Goal: Information Seeking & Learning: Check status

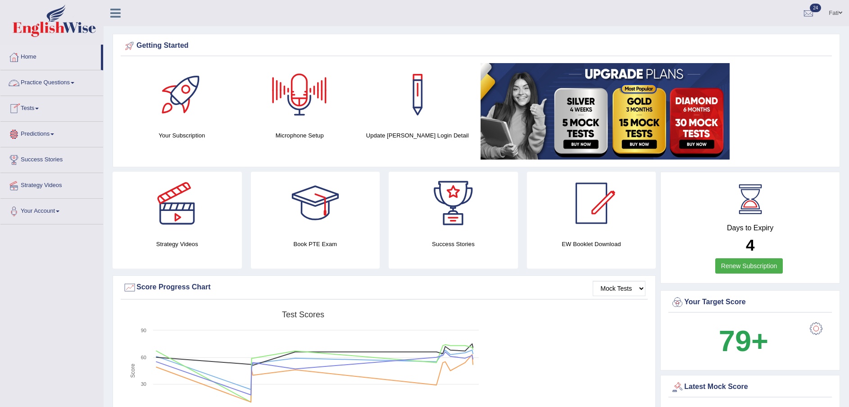
click at [55, 84] on link "Practice Questions" at bounding box center [51, 81] width 103 height 23
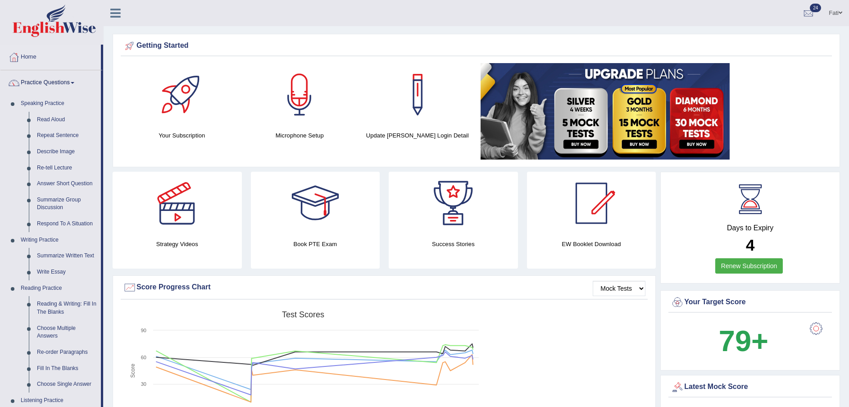
click at [55, 77] on link "Practice Questions" at bounding box center [50, 81] width 100 height 23
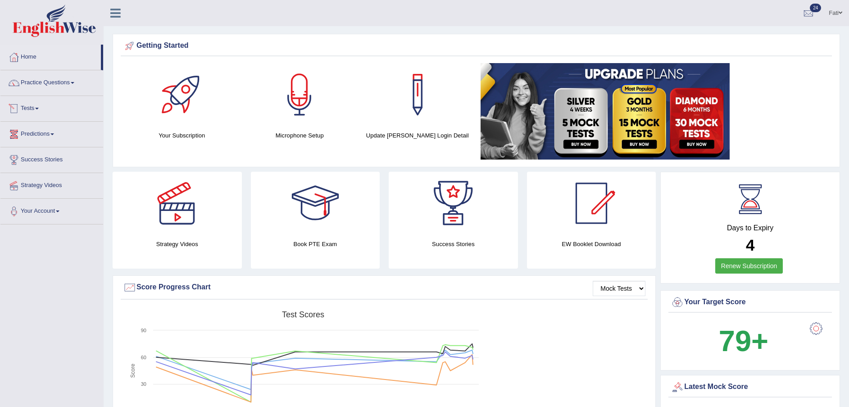
click at [43, 114] on link "Tests" at bounding box center [51, 107] width 103 height 23
click at [36, 159] on link "History" at bounding box center [59, 161] width 84 height 16
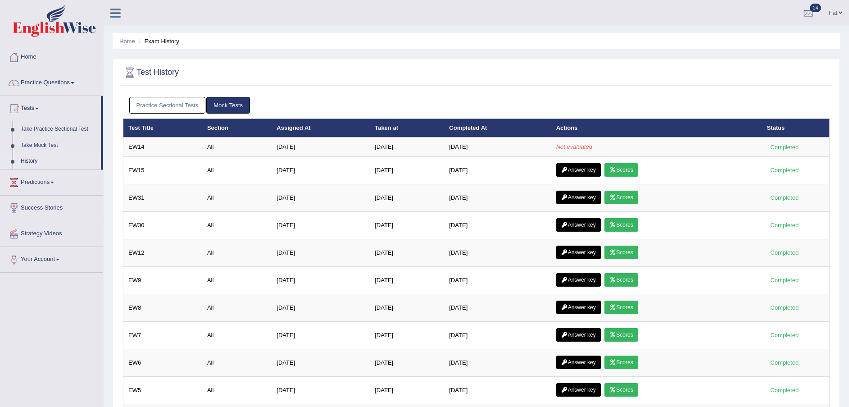
scroll to position [151, 0]
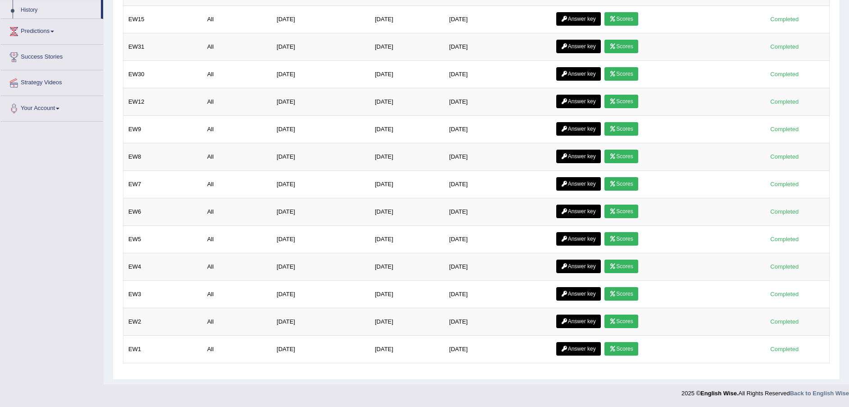
click at [626, 348] on link "Scores" at bounding box center [620, 349] width 33 height 14
click at [626, 323] on link "Scores" at bounding box center [620, 321] width 33 height 14
click at [635, 292] on link "Scores" at bounding box center [620, 294] width 33 height 14
click at [626, 261] on link "Scores" at bounding box center [620, 266] width 33 height 14
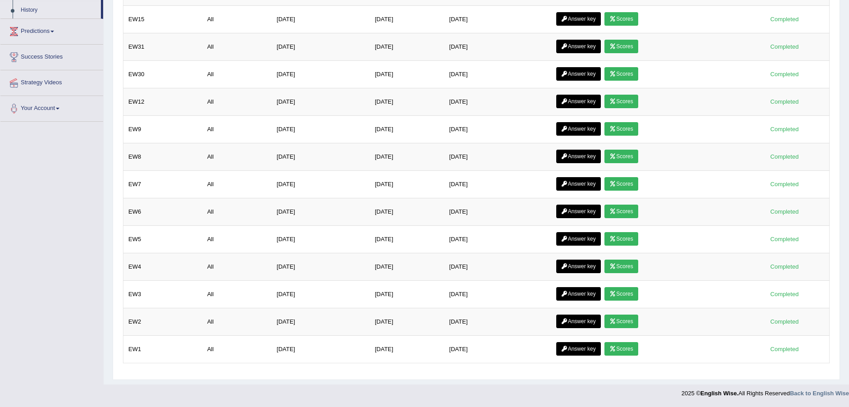
click at [627, 268] on link "Scores" at bounding box center [620, 266] width 33 height 14
click at [580, 263] on link "Answer key" at bounding box center [578, 266] width 45 height 14
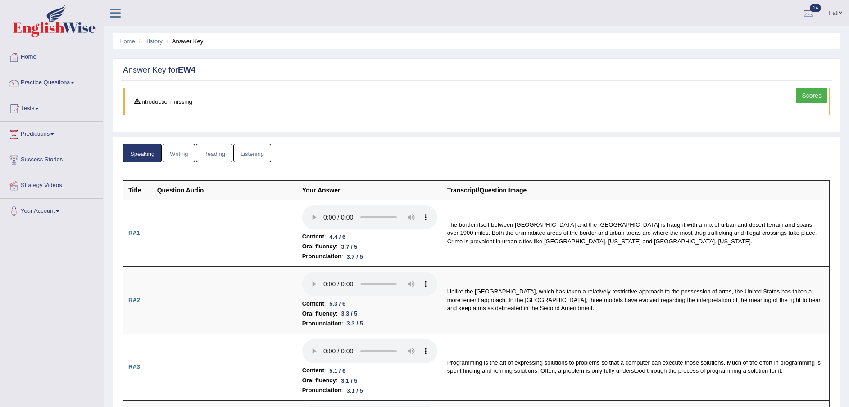
click at [171, 149] on link "Writing" at bounding box center [179, 153] width 32 height 18
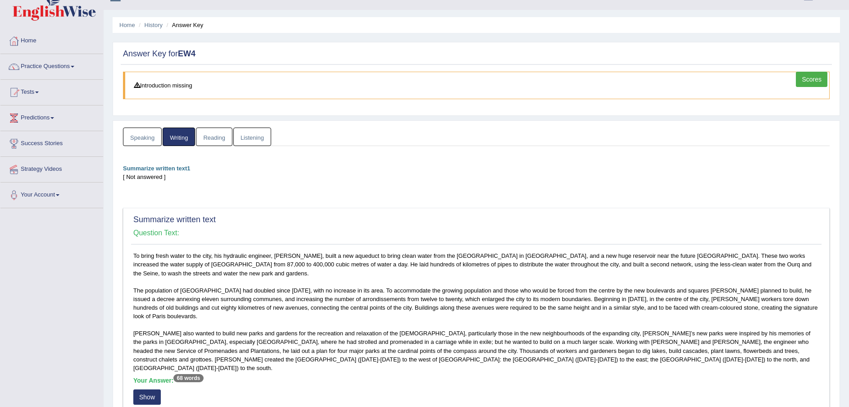
scroll to position [219, 0]
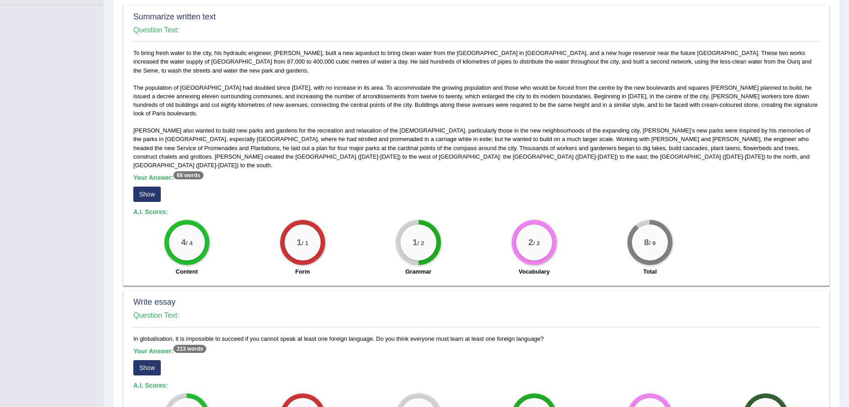
click at [158, 186] on button "Show" at bounding box center [146, 193] width 27 height 15
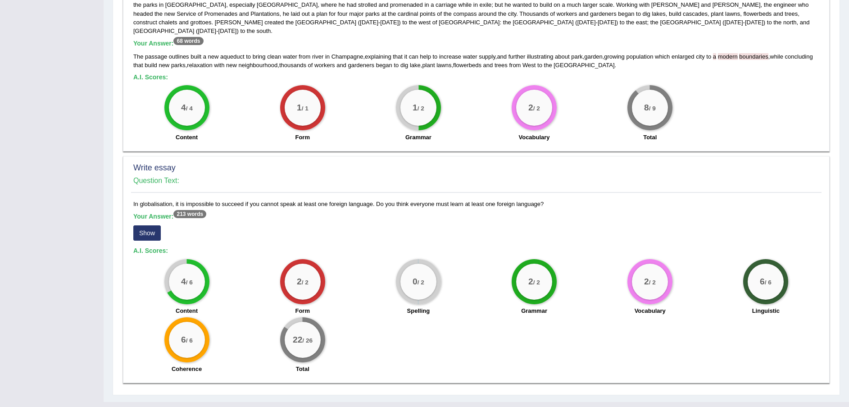
scroll to position [354, 0]
click at [154, 225] on button "Show" at bounding box center [146, 232] width 27 height 15
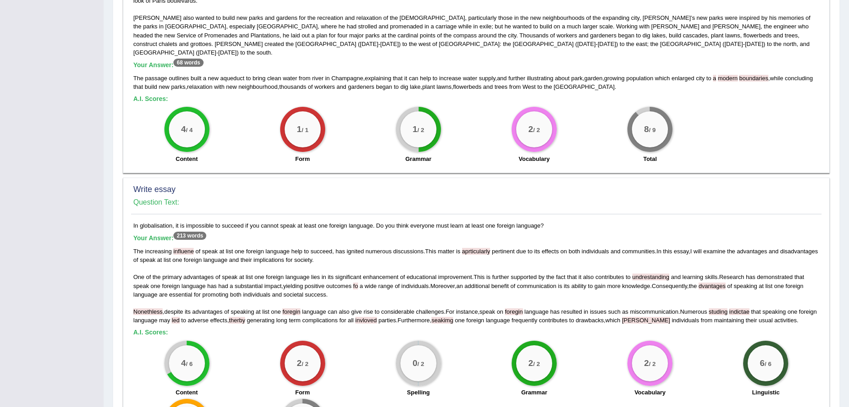
scroll to position [0, 0]
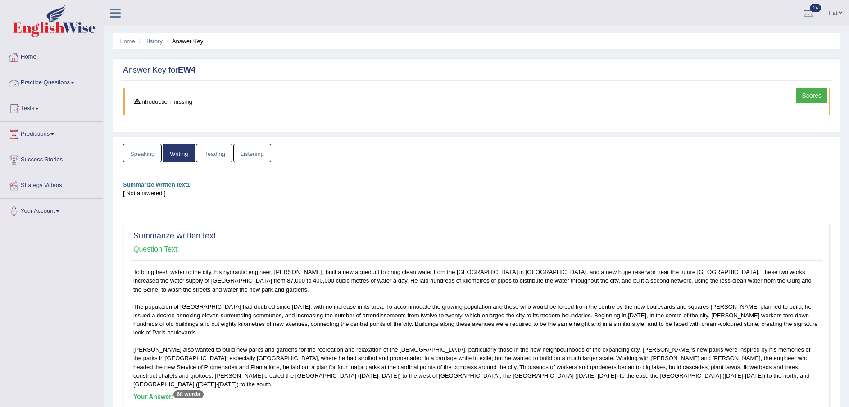
click at [218, 150] on link "Reading" at bounding box center [214, 153] width 36 height 18
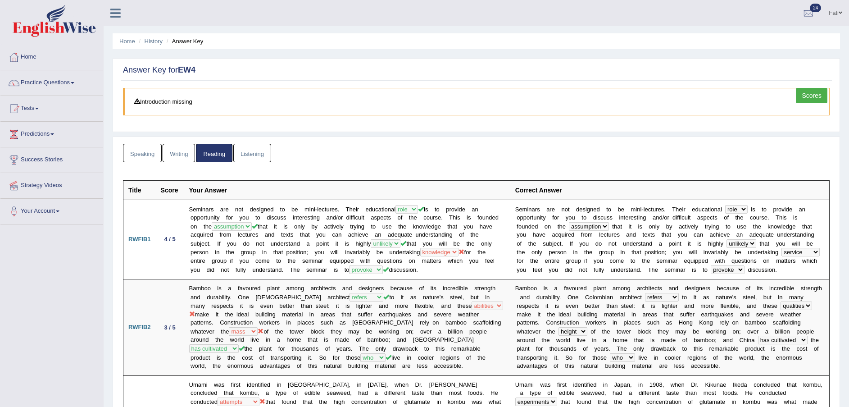
click at [256, 155] on link "Listening" at bounding box center [252, 153] width 38 height 18
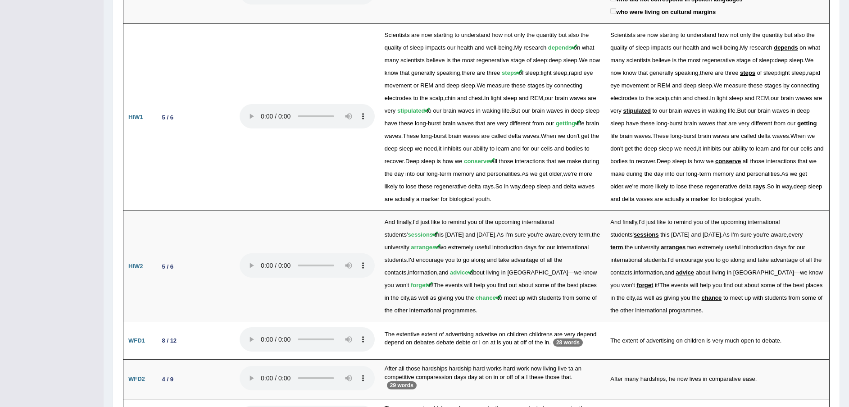
scroll to position [1192, 0]
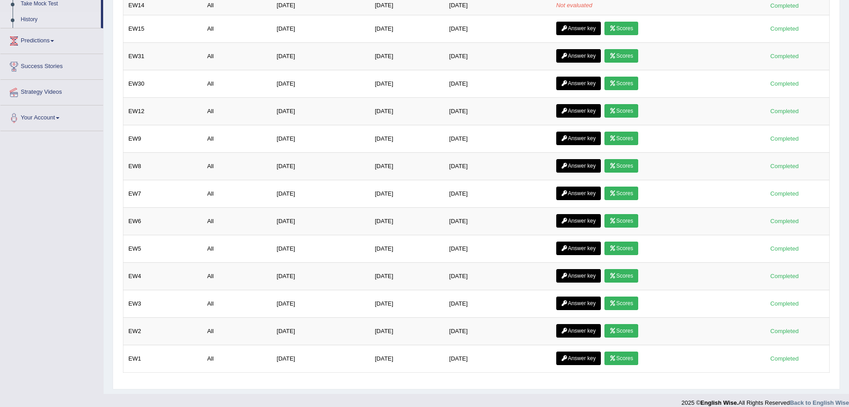
scroll to position [151, 0]
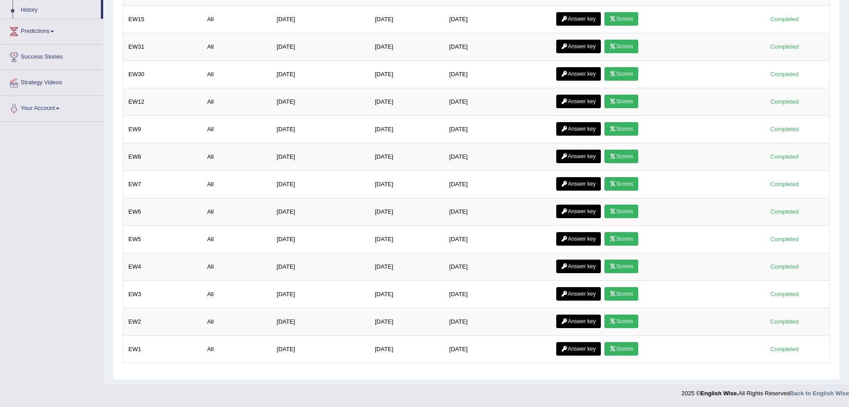
click at [621, 241] on link "Scores" at bounding box center [620, 239] width 33 height 14
click at [571, 237] on link "Answer key" at bounding box center [578, 239] width 45 height 14
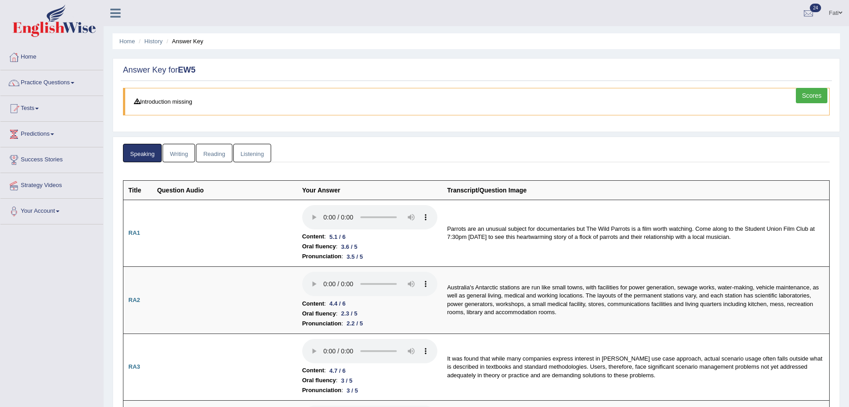
click at [216, 157] on link "Reading" at bounding box center [214, 153] width 36 height 18
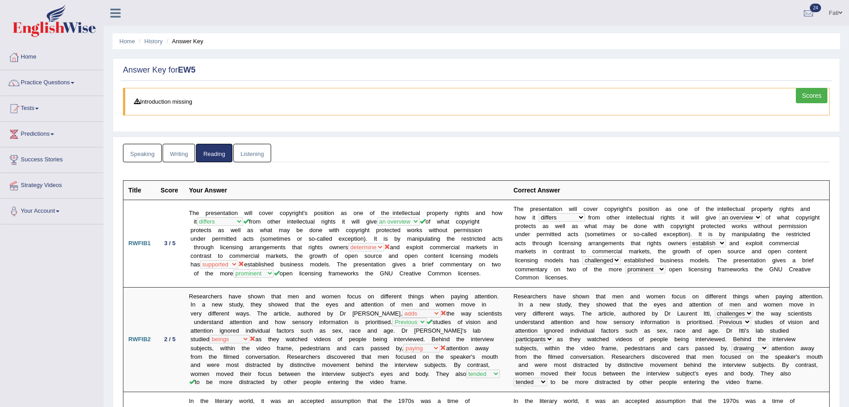
click at [258, 160] on link "Listening" at bounding box center [252, 153] width 38 height 18
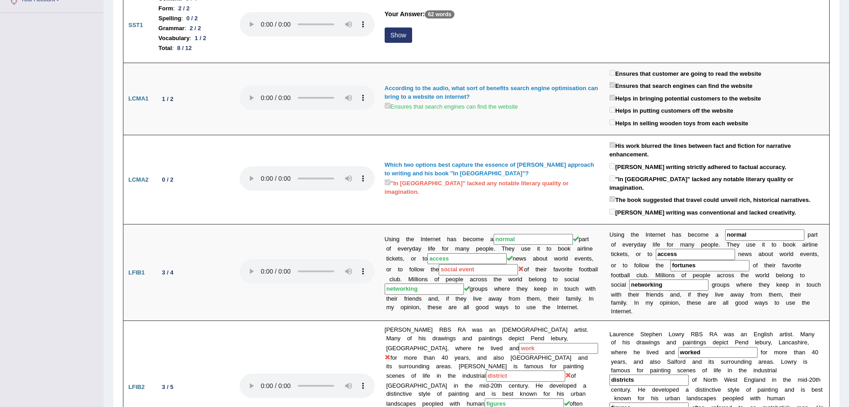
scroll to position [147, 0]
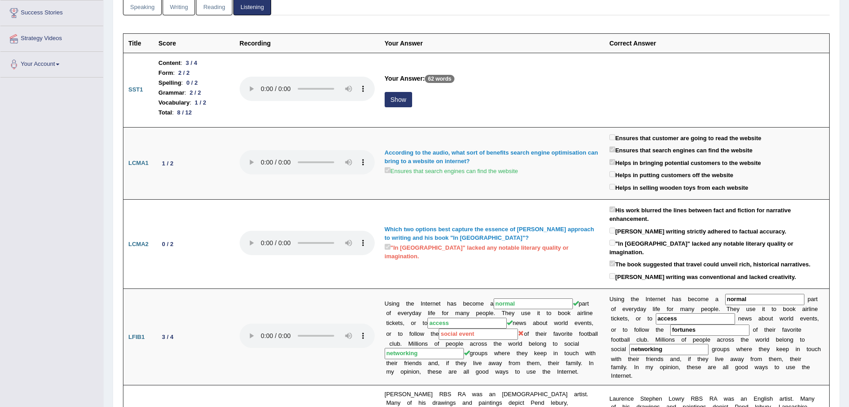
click at [395, 98] on button "Show" at bounding box center [398, 99] width 27 height 15
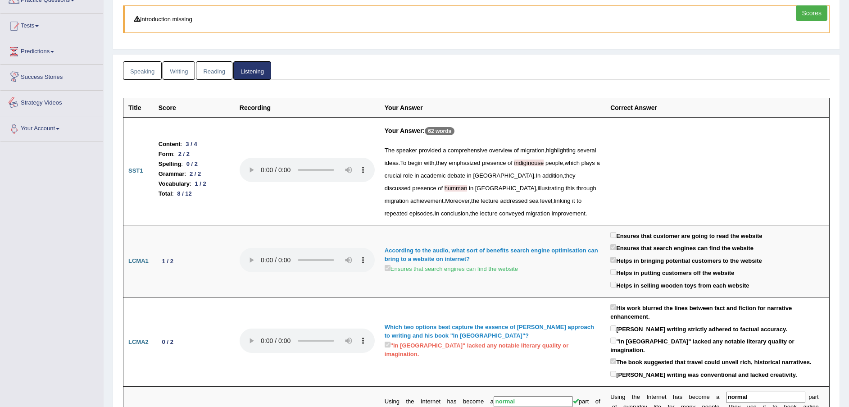
scroll to position [0, 0]
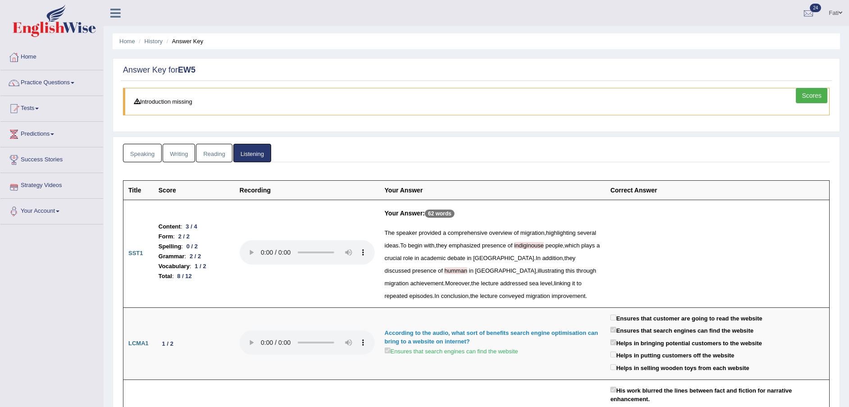
click at [159, 43] on link "History" at bounding box center [154, 41] width 18 height 7
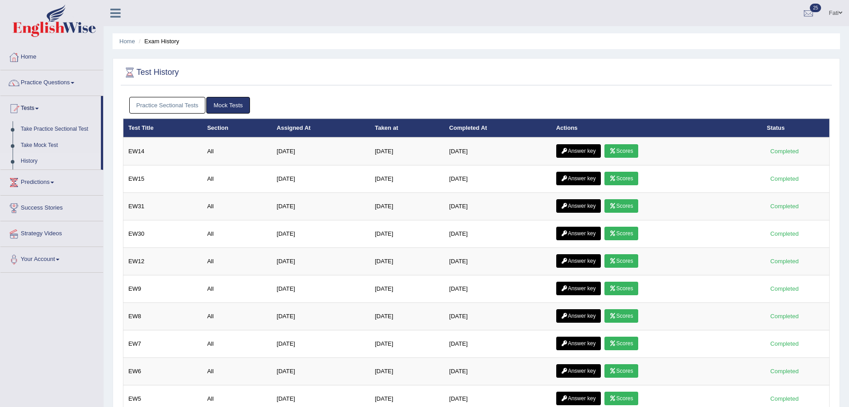
click at [636, 151] on link "Scores" at bounding box center [620, 151] width 33 height 14
click at [581, 151] on link "Answer key" at bounding box center [578, 151] width 45 height 14
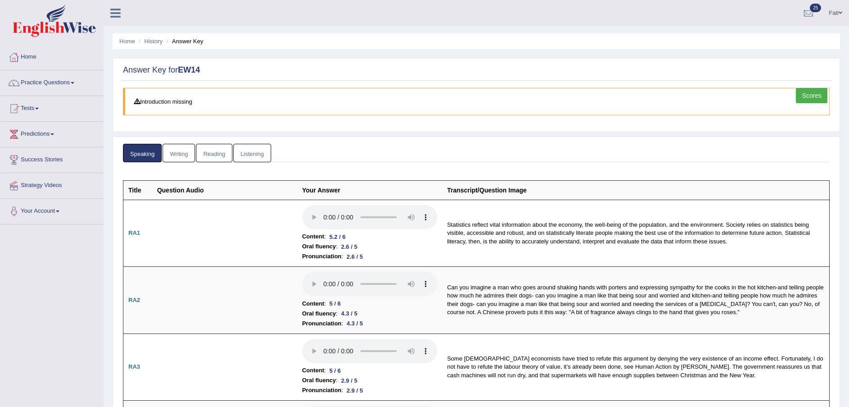
click at [167, 158] on link "Writing" at bounding box center [179, 153] width 32 height 18
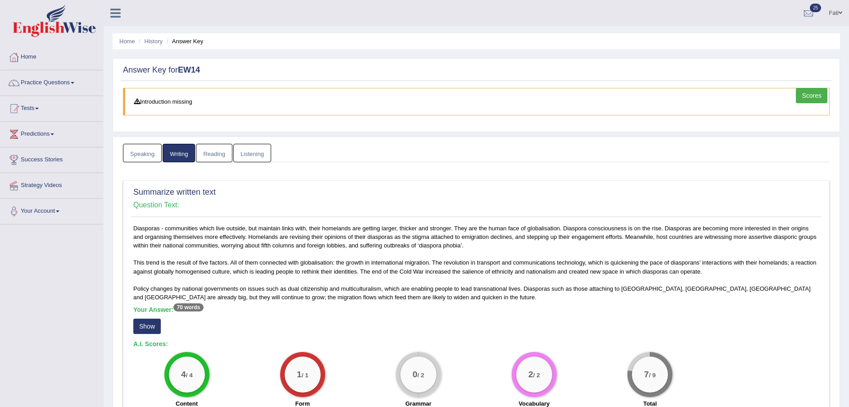
scroll to position [135, 0]
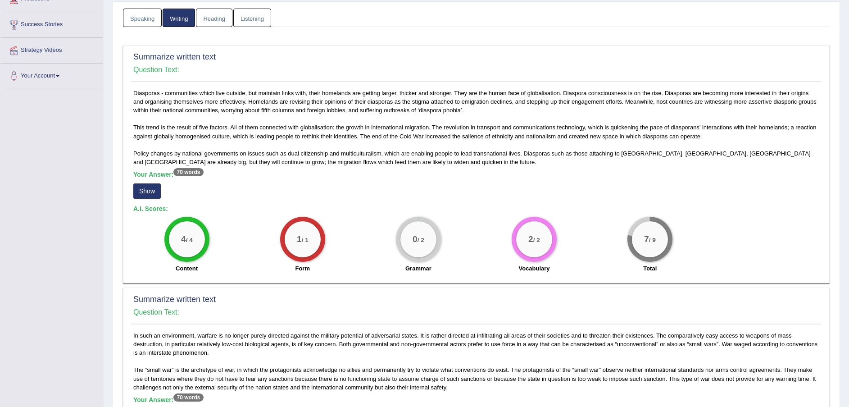
click at [142, 187] on button "Show" at bounding box center [146, 190] width 27 height 15
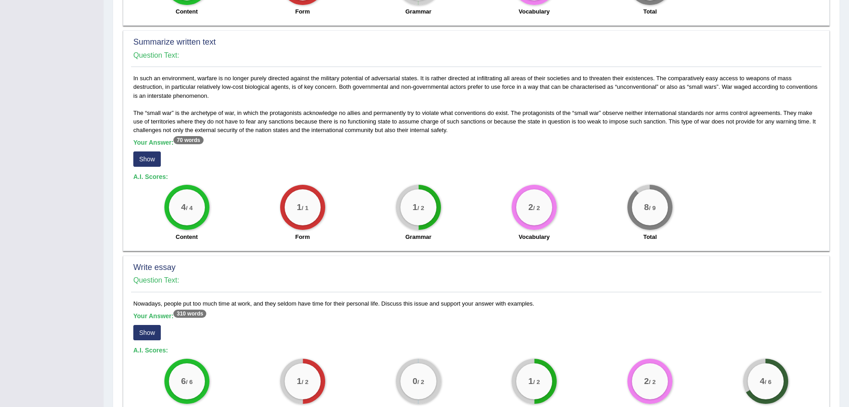
scroll to position [405, 0]
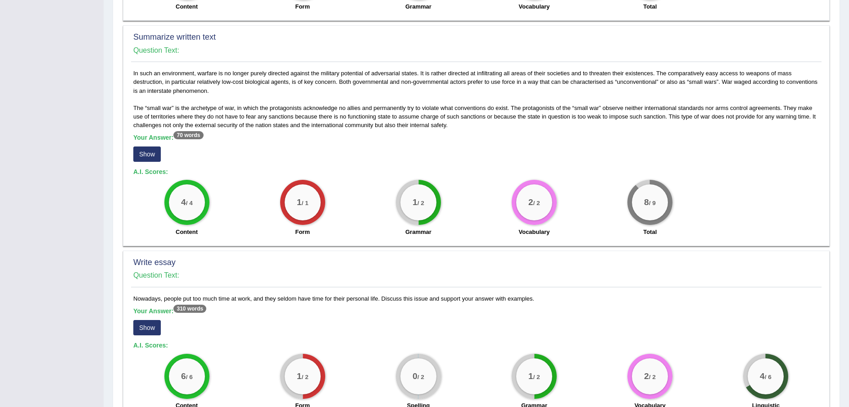
click at [151, 152] on button "Show" at bounding box center [146, 153] width 27 height 15
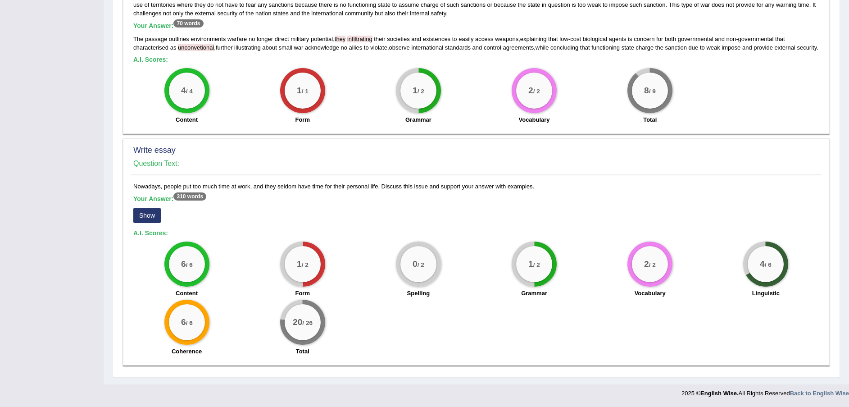
scroll to position [526, 0]
click at [151, 217] on button "Show" at bounding box center [146, 215] width 27 height 15
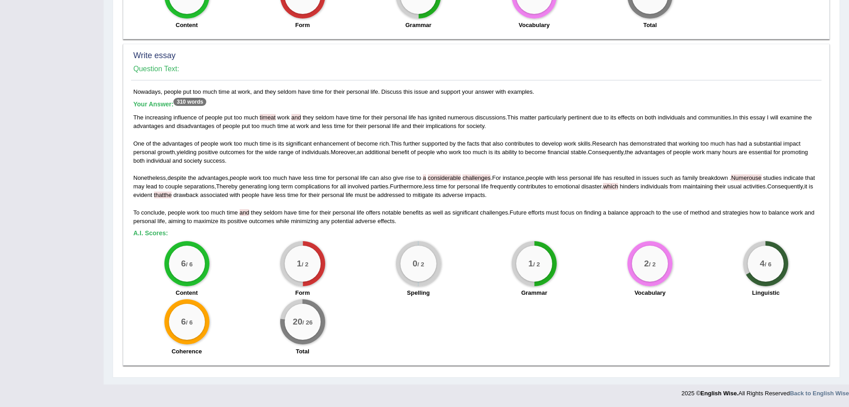
scroll to position [614, 0]
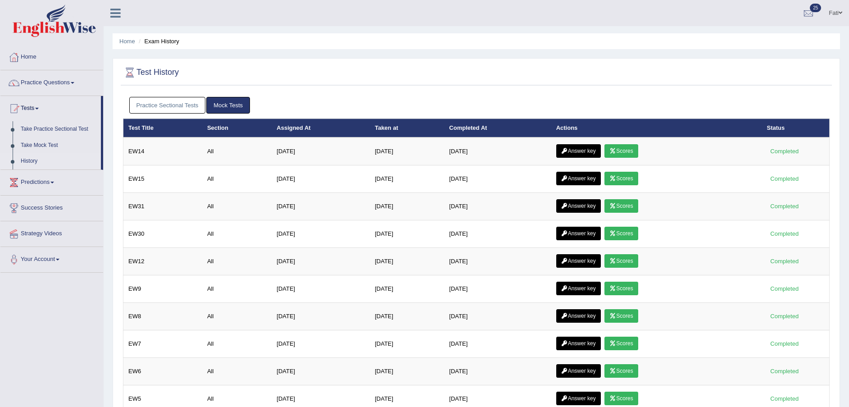
click at [574, 146] on link "Answer key" at bounding box center [578, 151] width 45 height 14
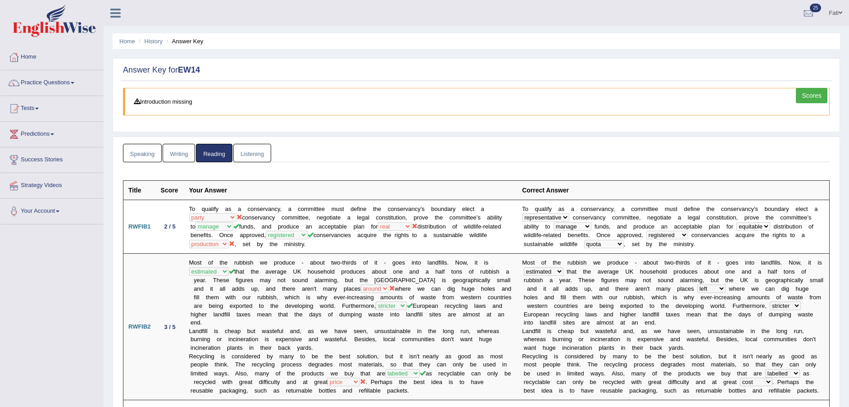
click at [253, 153] on link "Listening" at bounding box center [252, 153] width 38 height 18
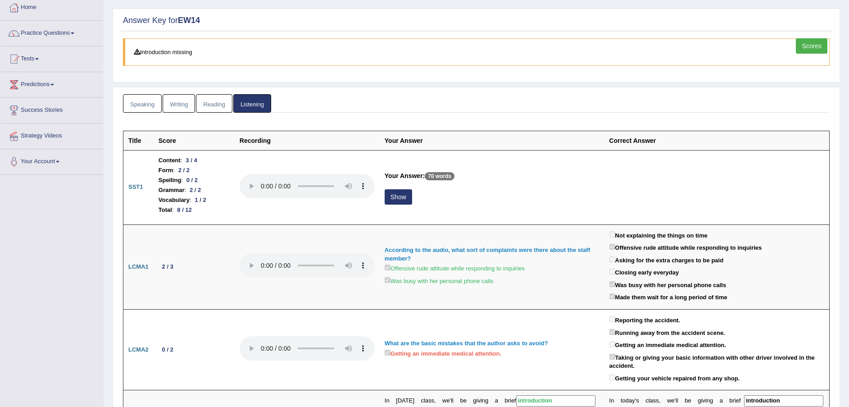
scroll to position [68, 0]
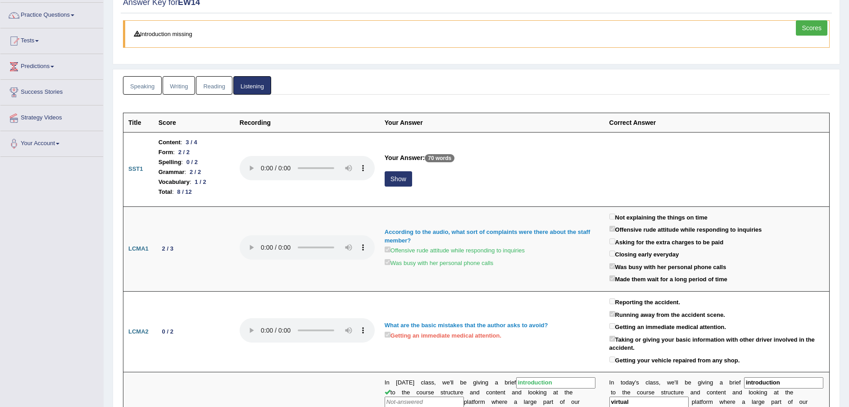
click at [395, 176] on button "Show" at bounding box center [398, 178] width 27 height 15
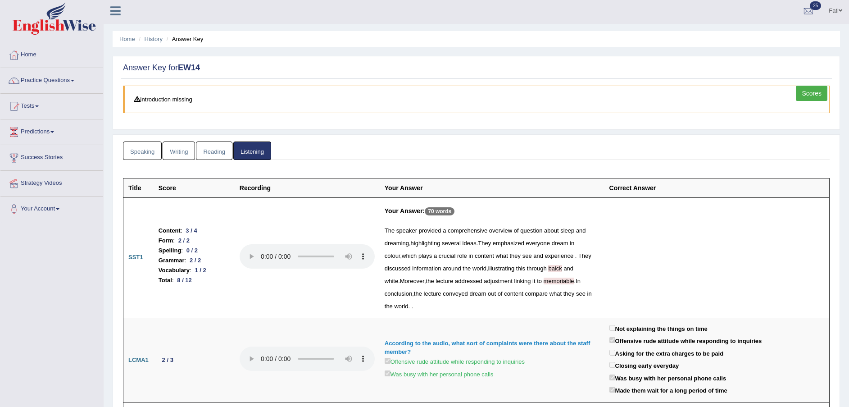
scroll to position [0, 0]
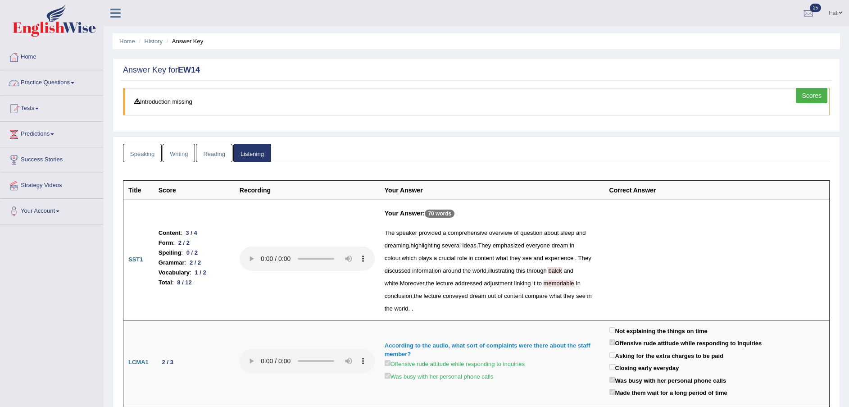
click at [45, 78] on link "Practice Questions" at bounding box center [51, 81] width 103 height 23
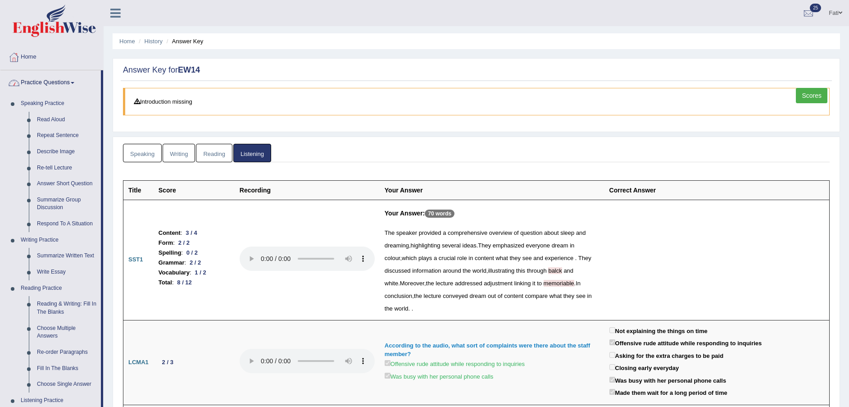
click at [45, 78] on link "Practice Questions" at bounding box center [50, 81] width 100 height 23
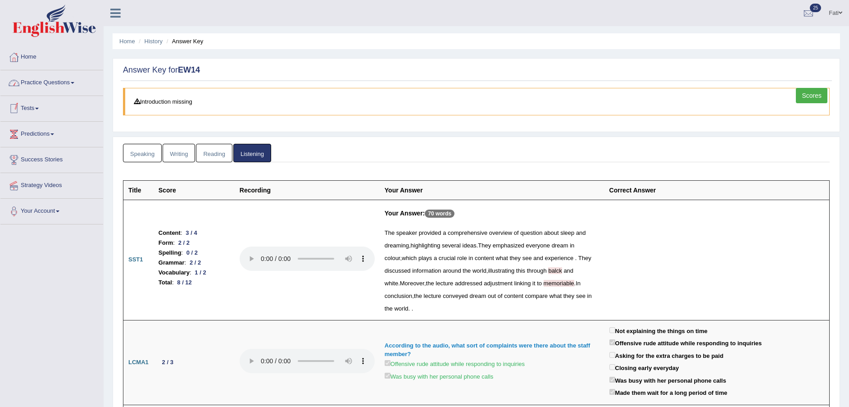
click at [40, 84] on link "Practice Questions" at bounding box center [51, 81] width 103 height 23
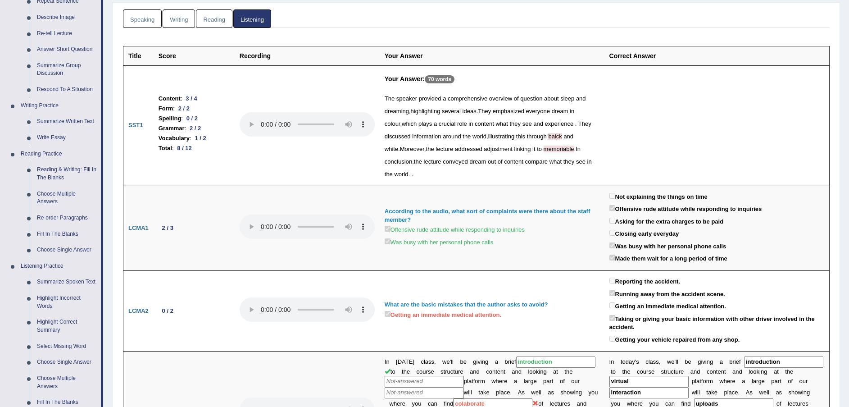
scroll to position [135, 0]
click at [69, 164] on link "Reading & Writing: Fill In The Blanks" at bounding box center [67, 173] width 68 height 24
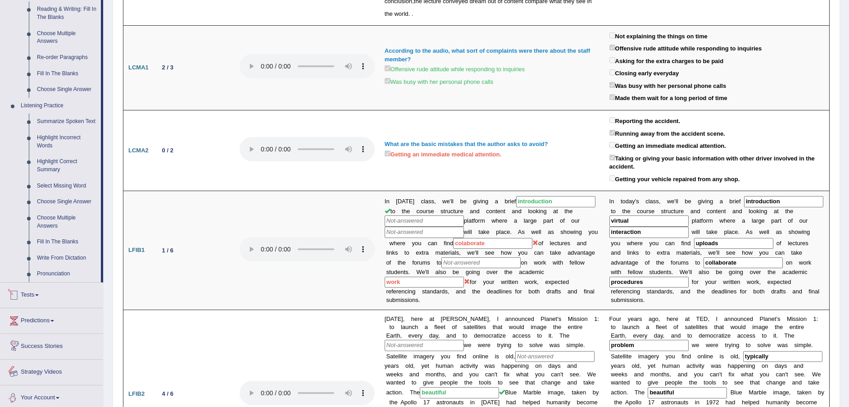
scroll to position [610, 0]
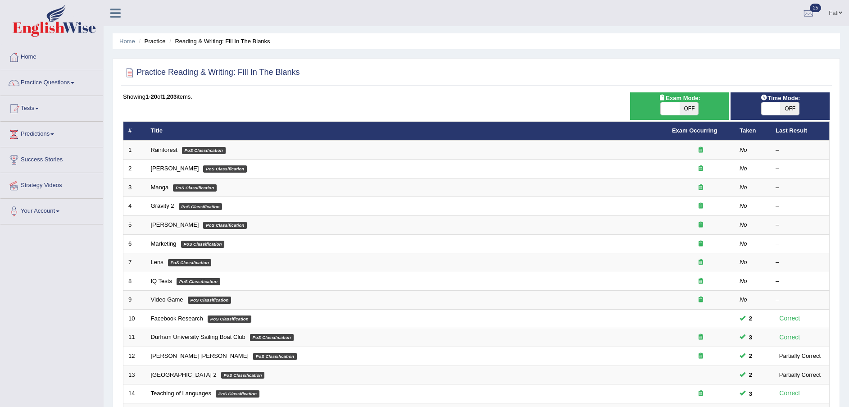
click at [693, 109] on span "OFF" at bounding box center [689, 108] width 19 height 13
checkbox input "true"
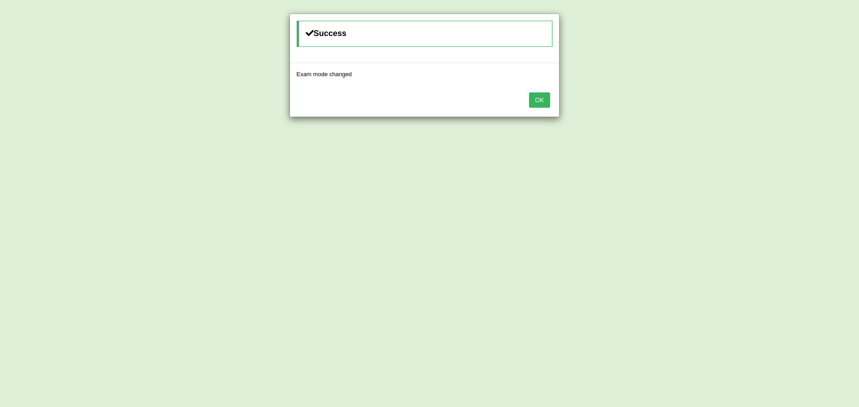
click at [543, 99] on button "OK" at bounding box center [539, 99] width 21 height 15
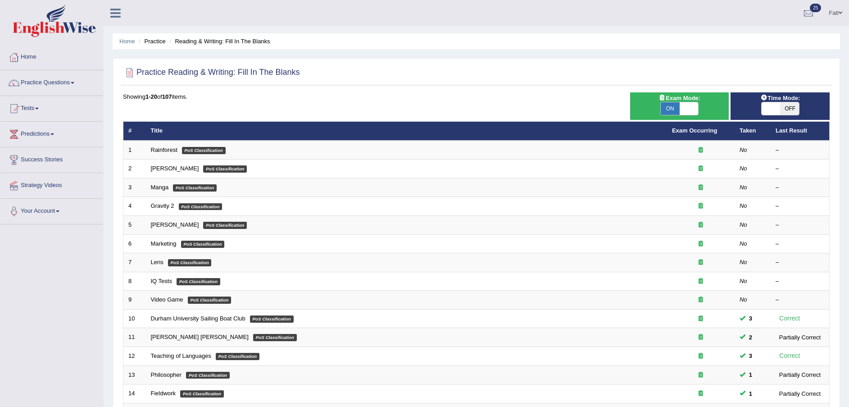
click at [788, 108] on span "OFF" at bounding box center [789, 108] width 19 height 13
checkbox input "true"
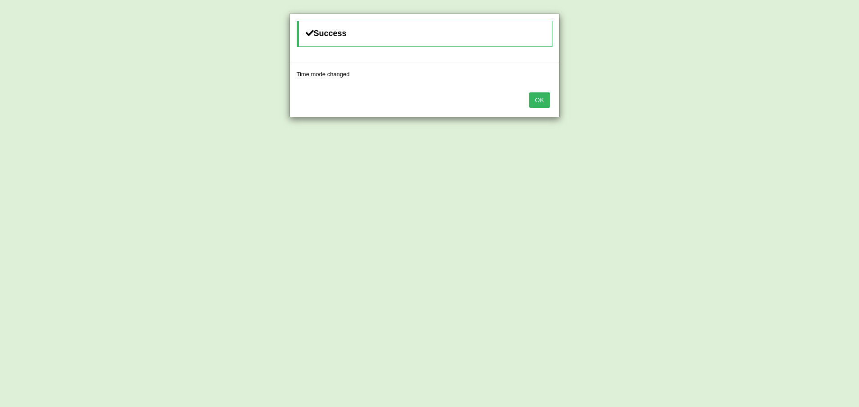
click at [532, 97] on button "OK" at bounding box center [539, 99] width 21 height 15
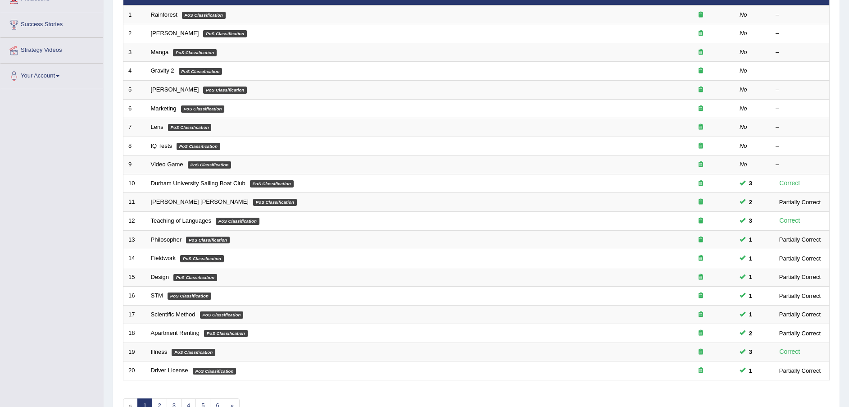
scroll to position [190, 0]
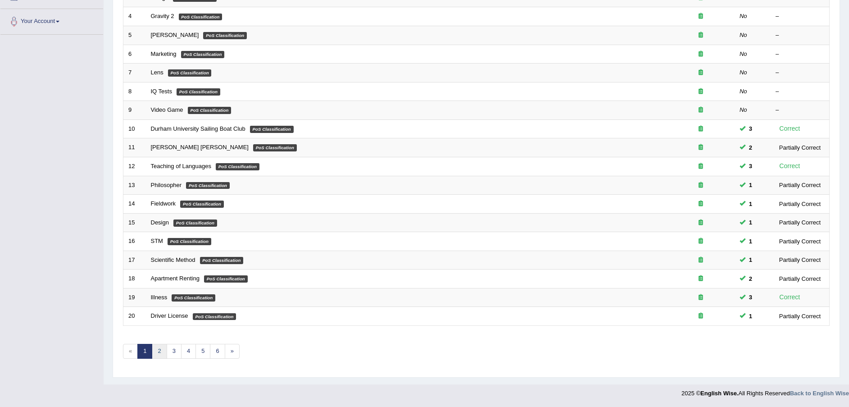
click at [157, 353] on link "2" at bounding box center [159, 351] width 15 height 15
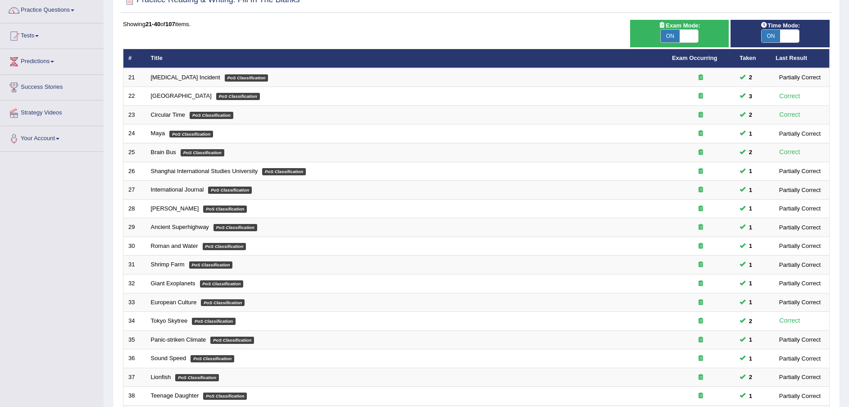
scroll to position [190, 0]
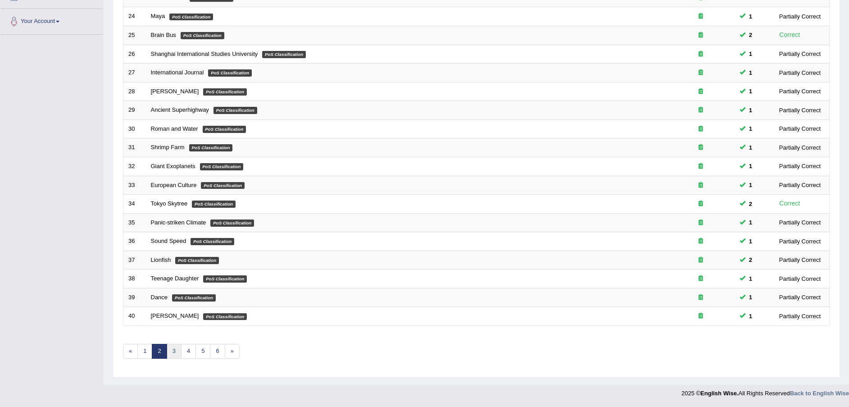
click at [168, 347] on link "3" at bounding box center [174, 351] width 15 height 15
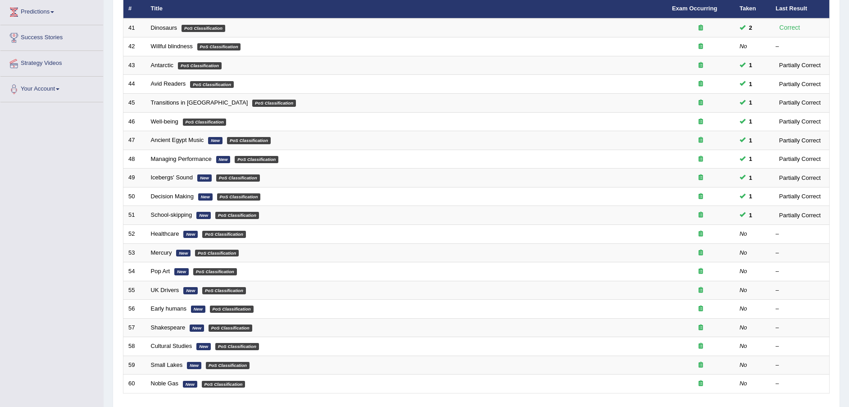
scroll to position [54, 0]
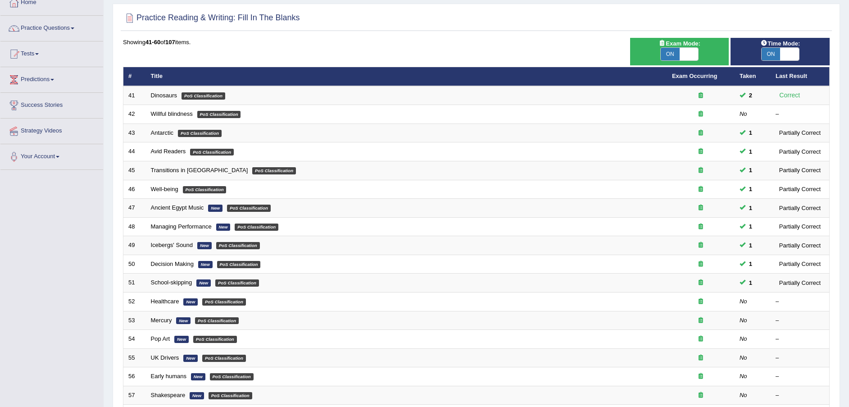
click at [167, 97] on link "Dinosaurs" at bounding box center [164, 95] width 27 height 7
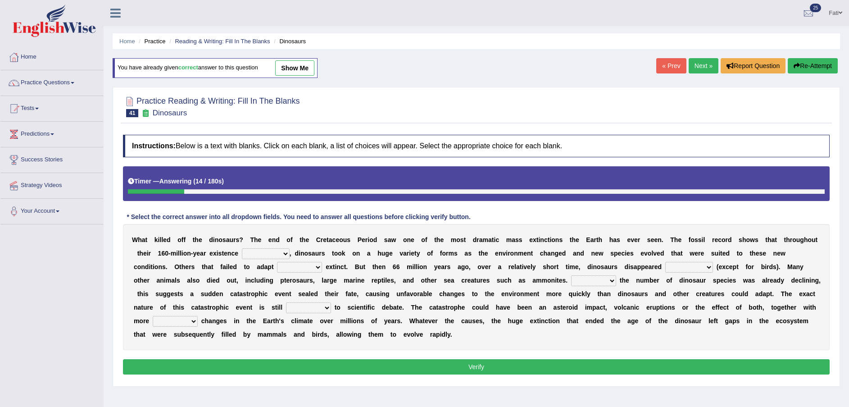
click at [242, 254] on select "existence continuous extent expectation" at bounding box center [266, 253] width 48 height 11
select select "existence"
click at [242, 248] on select "existence continuous extent expectation" at bounding box center [266, 253] width 48 height 11
click at [277, 269] on select "went to go going go" at bounding box center [299, 267] width 45 height 11
select select "went"
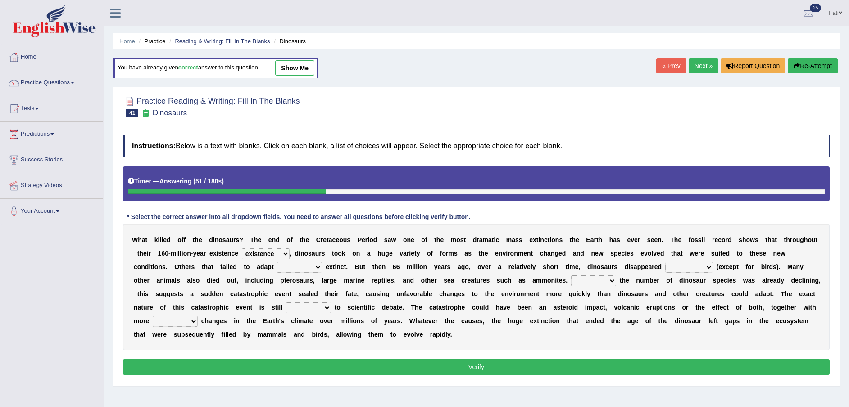
click at [277, 262] on select "went to go going go" at bounding box center [299, 267] width 45 height 11
click at [665, 266] on select "partially gradually completely excessively" at bounding box center [689, 267] width 48 height 11
select select "completely"
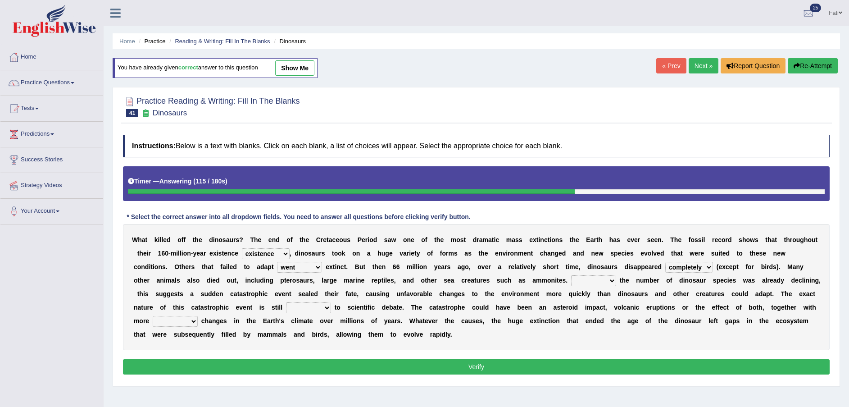
click at [665, 262] on select "partially gradually completely excessively" at bounding box center [689, 267] width 48 height 11
click at [571, 281] on select "However Because Although Unless" at bounding box center [593, 280] width 45 height 11
select select "Because"
click at [571, 275] on select "However Because Although Unless" at bounding box center [593, 280] width 45 height 11
click at [331, 302] on select "relative open additional focused" at bounding box center [308, 307] width 45 height 11
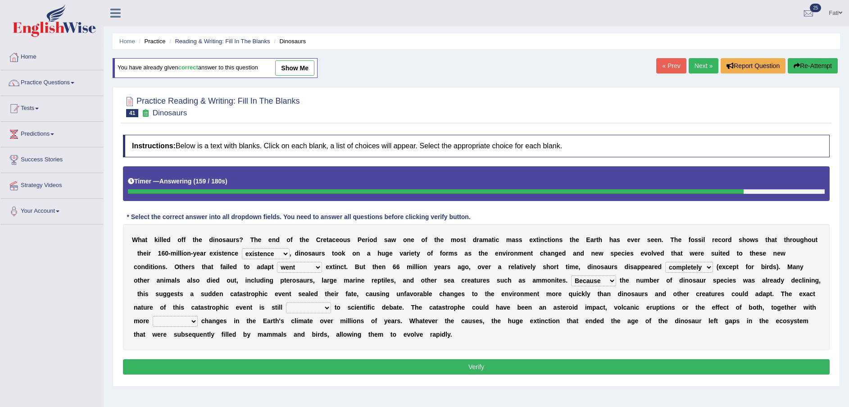
select select "open"
click at [331, 302] on select "relative open additional focused" at bounding box center [308, 307] width 45 height 11
click at [198, 316] on select "irregular gradual spiritual positive" at bounding box center [175, 321] width 45 height 11
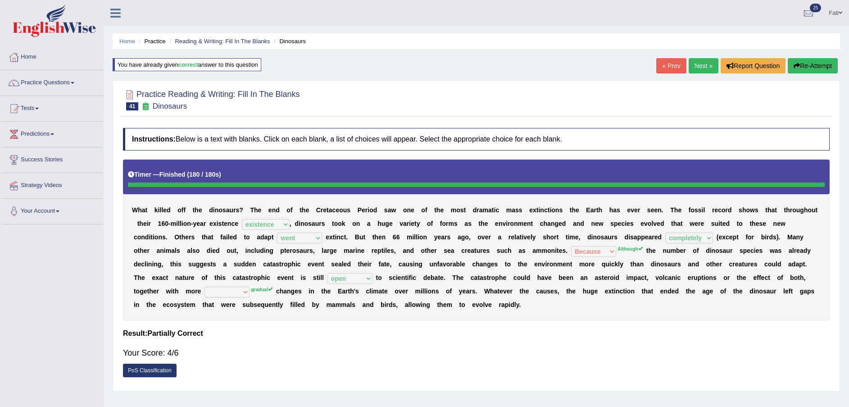
click at [707, 63] on link "Next »" at bounding box center [704, 65] width 30 height 15
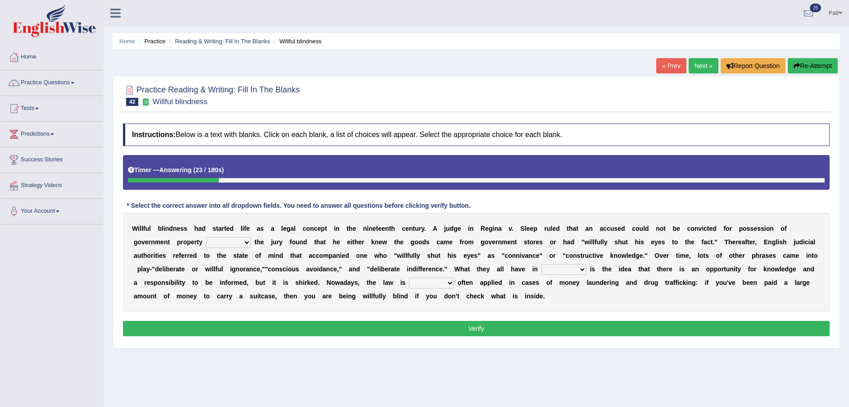
click at [158, 236] on div "W i l l f u l b l i n d n e s s h a d s t a r t e d l i f e a s a l e g a l c o…" at bounding box center [476, 262] width 707 height 99
click at [206, 241] on select "since unless although thereby" at bounding box center [228, 242] width 45 height 11
select select "since"
click at [206, 237] on select "since unless although thereby" at bounding box center [228, 242] width 45 height 11
click at [541, 271] on select "contrast total relation common" at bounding box center [563, 269] width 45 height 11
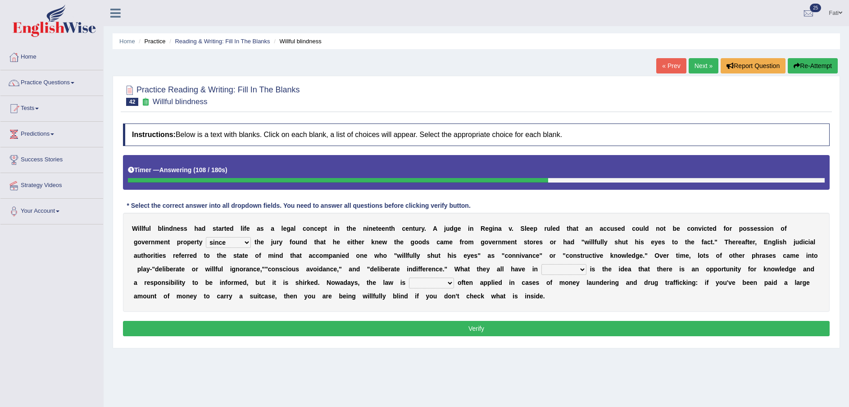
select select "total"
click at [541, 264] on select "contrast total relation common" at bounding box center [563, 269] width 45 height 11
click at [409, 281] on select "little few most less" at bounding box center [431, 282] width 45 height 11
select select "most"
click at [409, 277] on select "little few most less" at bounding box center [431, 282] width 45 height 11
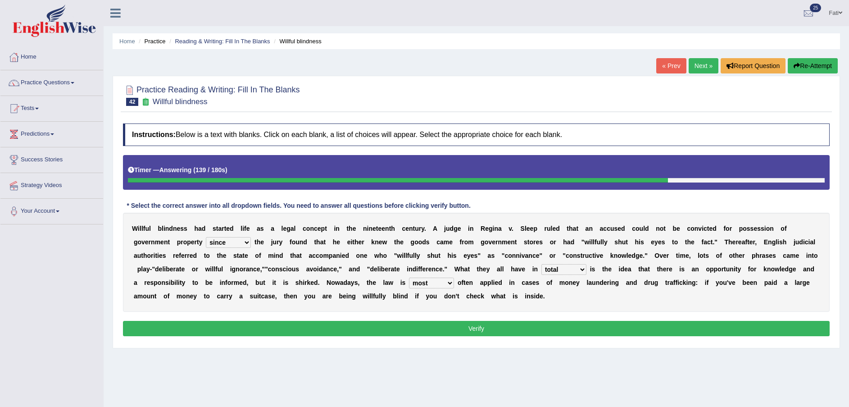
click at [409, 281] on select "little few most less" at bounding box center [431, 282] width 45 height 11
click at [369, 295] on div "W i l l f u l b l i n d n e s s h a d s t a r t e d l i f e a s a l e g a l c o…" at bounding box center [476, 262] width 707 height 99
click at [446, 329] on button "Verify" at bounding box center [476, 328] width 707 height 15
